Goal: Transaction & Acquisition: Purchase product/service

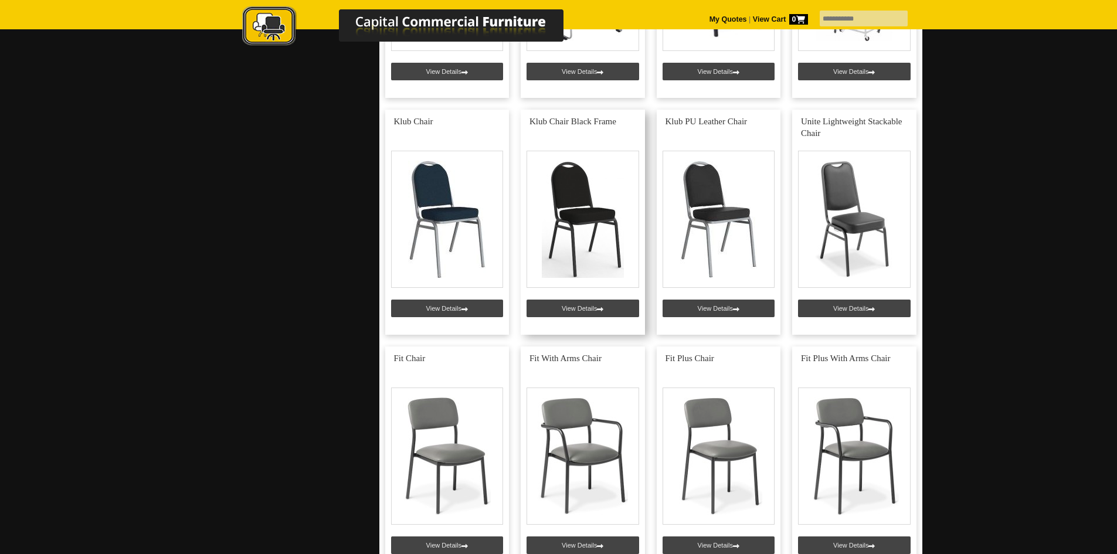
scroll to position [1173, 0]
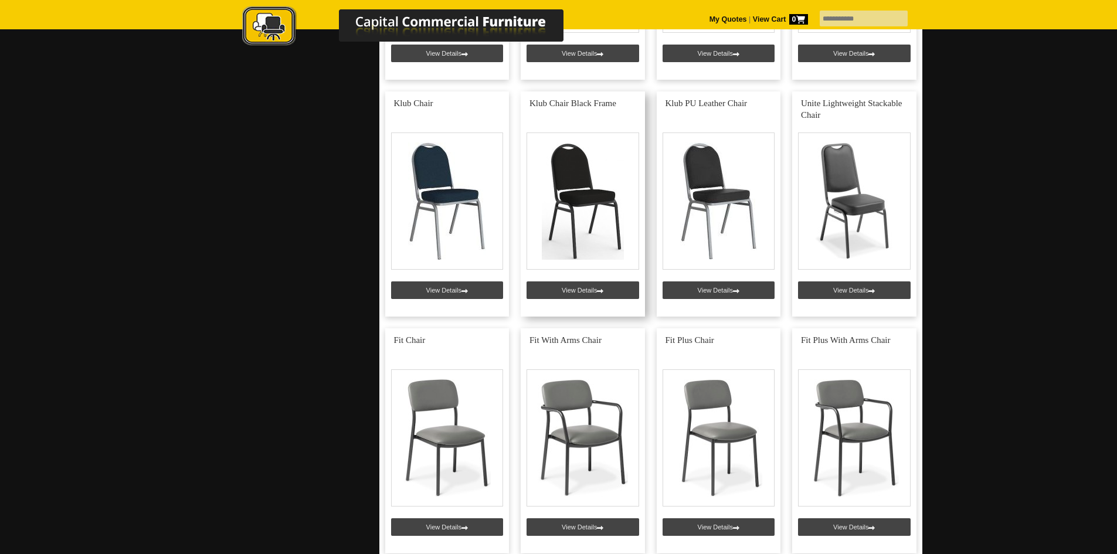
click at [597, 184] on link at bounding box center [583, 204] width 124 height 225
